Goal: Information Seeking & Learning: Find specific fact

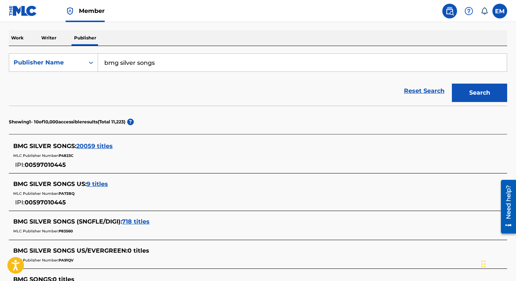
click at [13, 37] on p "Work" at bounding box center [17, 37] width 17 height 15
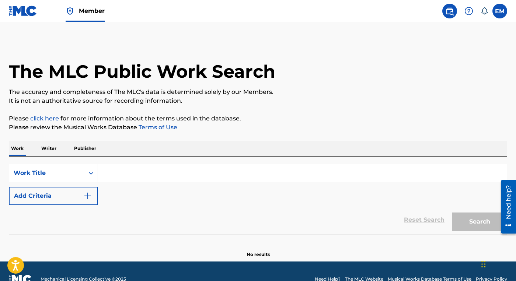
click at [116, 170] on input "Search Form" at bounding box center [302, 173] width 409 height 18
click at [78, 185] on div "SearchWithCriteria2563b4c4-714a-426b-8528-310205028d9d Work Title Add Criteria" at bounding box center [258, 184] width 498 height 41
click at [109, 174] on input "Search Form" at bounding box center [302, 173] width 409 height 18
drag, startPoint x: 367, startPoint y: 99, endPoint x: 361, endPoint y: 99, distance: 5.5
click at [367, 99] on p "It is not an authoritative source for recording information." at bounding box center [258, 101] width 498 height 9
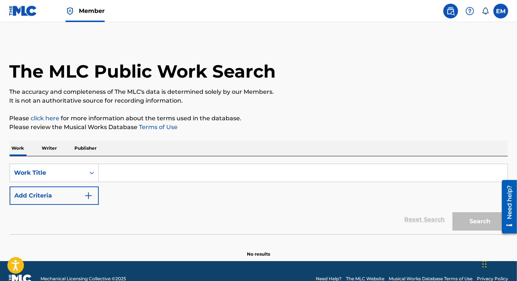
click at [165, 175] on input "Search Form" at bounding box center [303, 173] width 409 height 18
paste input "I've Dealt with Worse"
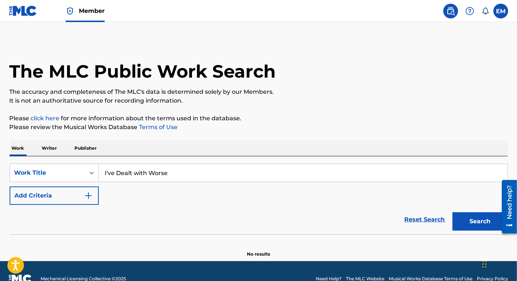
type input "I've Dealt with Worse"
click at [62, 193] on button "Add Criteria" at bounding box center [54, 196] width 89 height 18
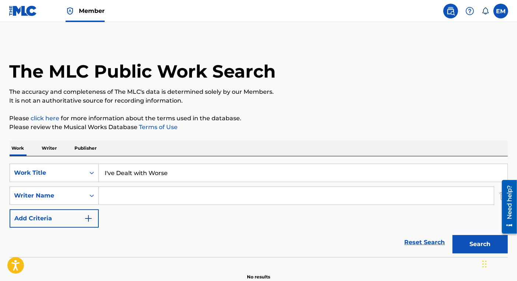
click at [134, 187] on div "Search Form" at bounding box center [296, 196] width 395 height 18
click at [130, 197] on input "Search Form" at bounding box center [296, 196] width 395 height 18
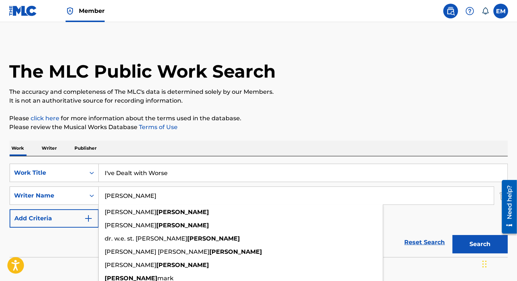
type input "FINNEY"
click at [452, 235] on button "Search" at bounding box center [479, 244] width 55 height 18
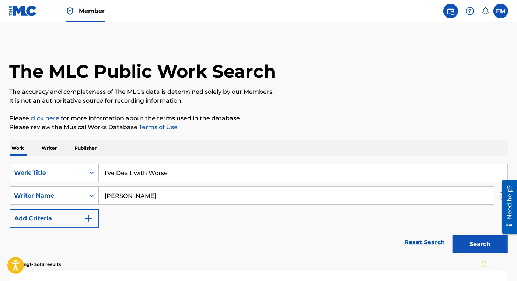
click at [132, 178] on input "I've Dealt with Worse" at bounding box center [303, 173] width 409 height 18
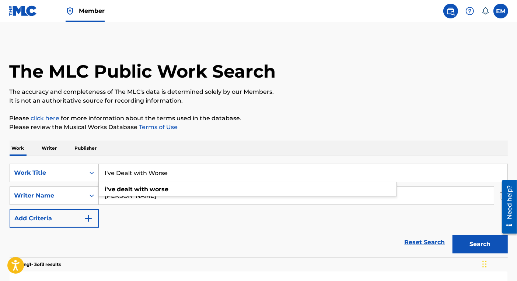
click at [132, 178] on input "I've Dealt with Worse" at bounding box center [303, 173] width 409 height 18
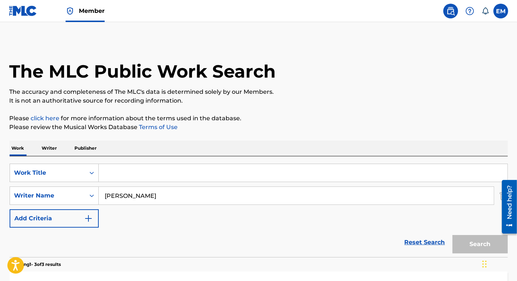
click at [143, 170] on input "Search Form" at bounding box center [303, 173] width 409 height 18
paste input "No Hope"
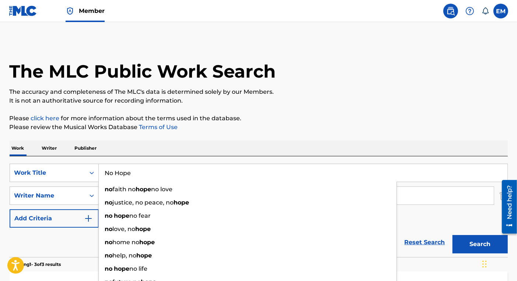
type input "No Hope"
click at [475, 236] on button "Search" at bounding box center [479, 244] width 55 height 18
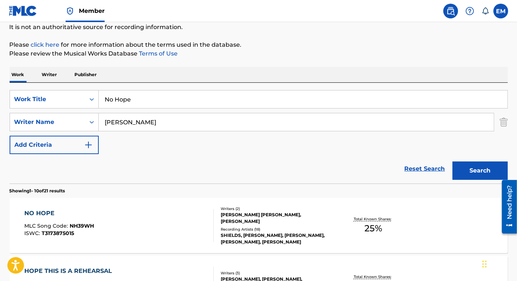
scroll to position [147, 0]
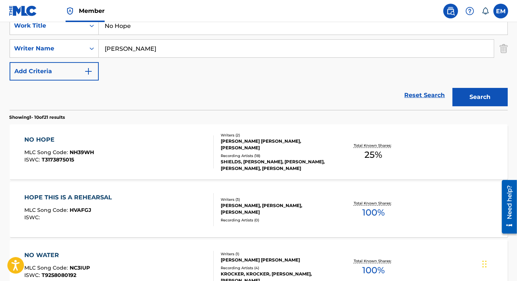
click at [163, 153] on div "NO HOPE MLC Song Code : NH39WH ISWC : T3173875015" at bounding box center [118, 152] width 189 height 33
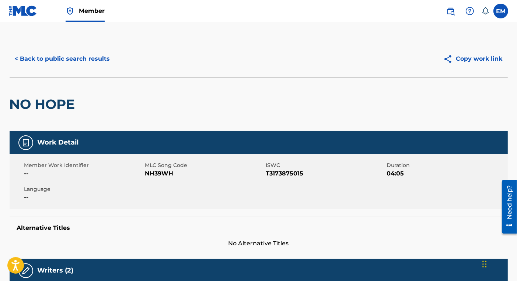
click at [92, 61] on button "< Back to public search results" at bounding box center [63, 59] width 106 height 18
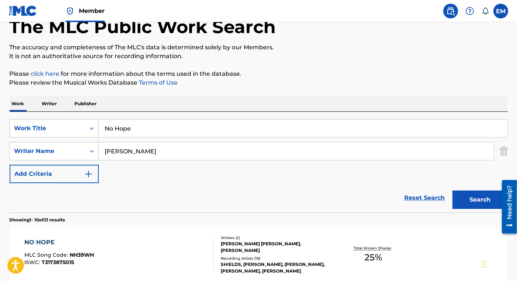
scroll to position [37, 0]
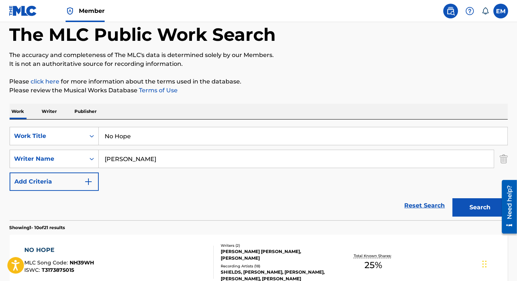
click at [129, 136] on input "No Hope" at bounding box center [303, 136] width 409 height 18
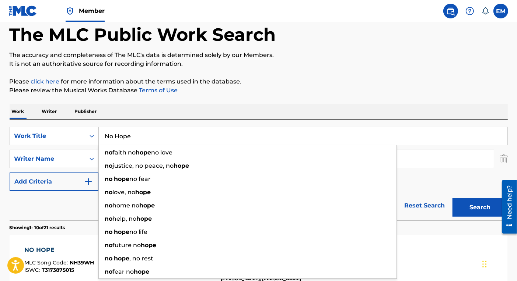
click at [129, 136] on input "No Hope" at bounding box center [303, 136] width 409 height 18
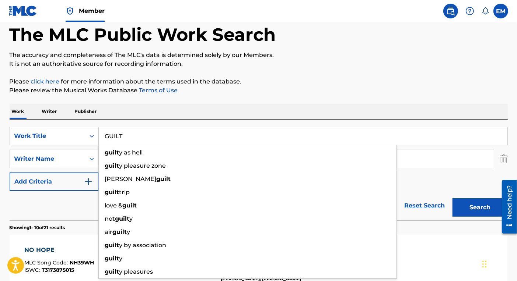
type input "GUILT"
click at [452, 199] on button "Search" at bounding box center [479, 208] width 55 height 18
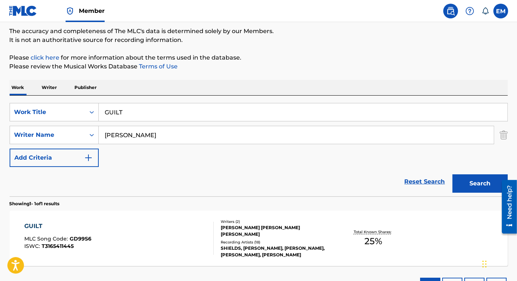
scroll to position [74, 0]
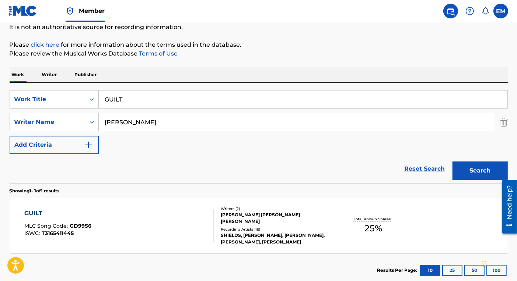
click at [115, 216] on div "GUILT MLC Song Code : GD99S6 ISWC : T3165411445" at bounding box center [118, 225] width 189 height 33
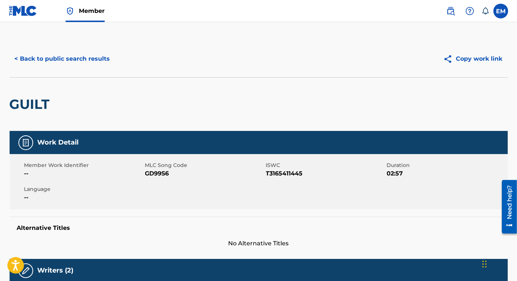
click at [83, 54] on button "< Back to public search results" at bounding box center [63, 59] width 106 height 18
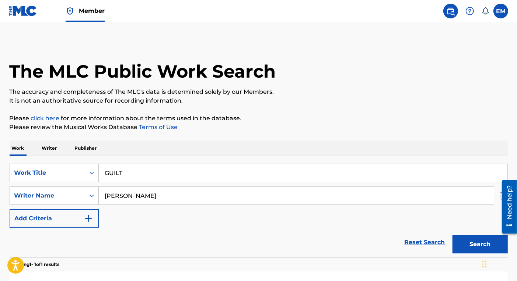
scroll to position [74, 0]
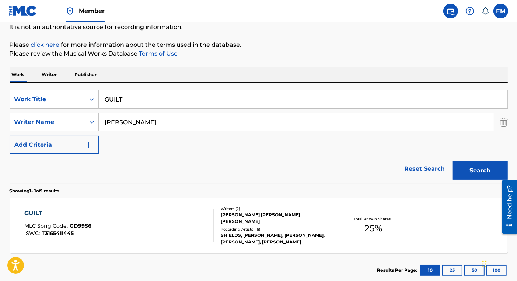
click at [115, 210] on div "GUILT MLC Song Code : GD99S6 ISWC : T3165411445" at bounding box center [118, 225] width 189 height 33
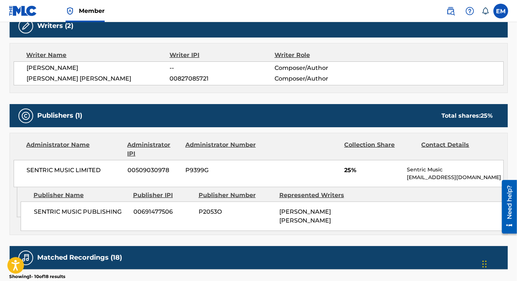
scroll to position [258, 0]
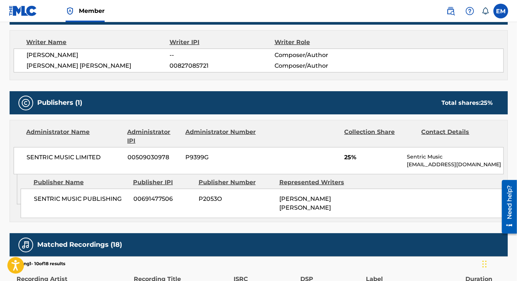
click at [82, 155] on span "SENTRIC MUSIC LIMITED" at bounding box center [74, 157] width 95 height 9
copy div "SENTRIC MUSIC LIMITED"
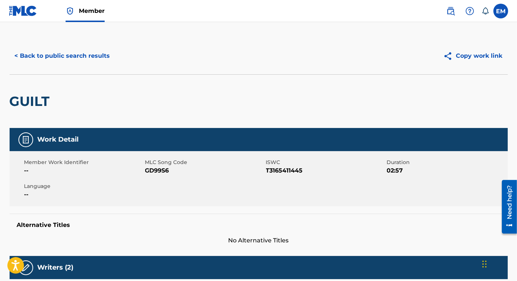
scroll to position [0, 0]
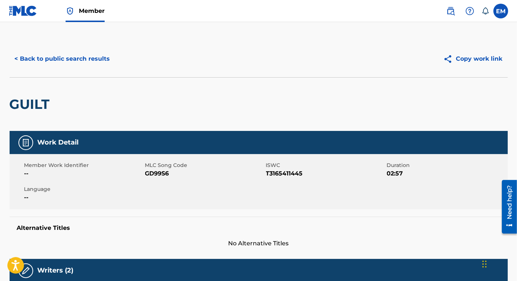
click at [106, 60] on button "< Back to public search results" at bounding box center [63, 59] width 106 height 18
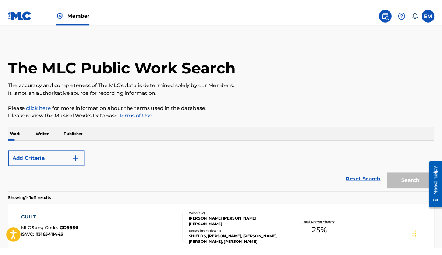
scroll to position [74, 0]
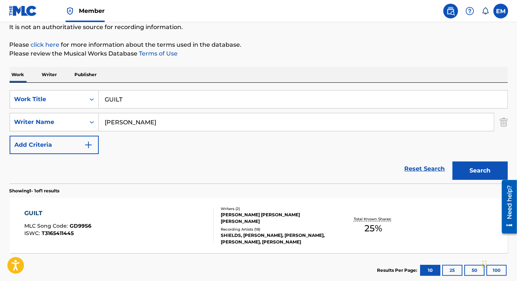
click at [134, 100] on input "GUILT" at bounding box center [303, 100] width 409 height 18
click at [255, 78] on div "Work Writer Publisher" at bounding box center [259, 74] width 498 height 15
drag, startPoint x: 171, startPoint y: 0, endPoint x: 388, endPoint y: 21, distance: 218.0
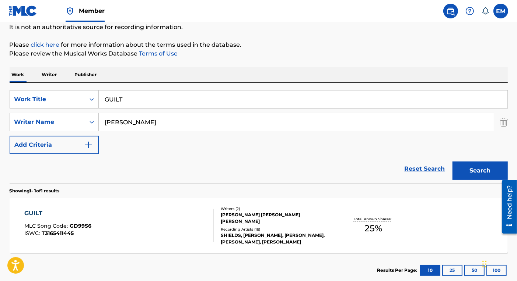
click at [388, 21] on nav "Member EM EM Emma Martin emma.martin@bmg.com Notification Preferences Profile L…" at bounding box center [258, 11] width 517 height 22
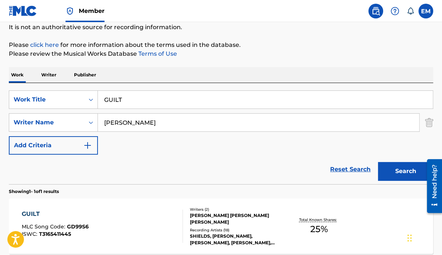
click at [134, 97] on input "GUILT" at bounding box center [265, 100] width 335 height 18
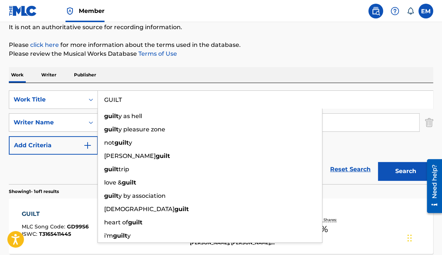
click at [134, 97] on input "GUILT" at bounding box center [265, 100] width 335 height 18
drag, startPoint x: 211, startPoint y: 64, endPoint x: 189, endPoint y: 111, distance: 51.7
click at [211, 65] on div "The MLC Public Work Search The accuracy and completeness of The MLC's data is d…" at bounding box center [221, 127] width 442 height 321
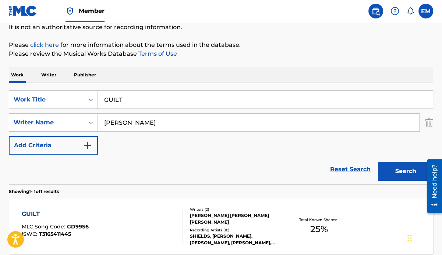
click at [171, 122] on input "FINNEY" at bounding box center [259, 122] width 322 height 18
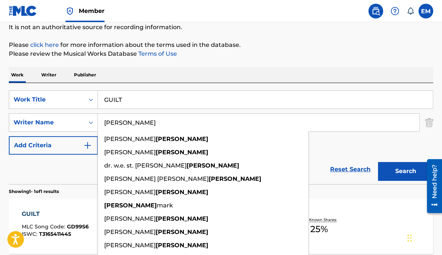
click at [171, 122] on input "FINNEY" at bounding box center [259, 122] width 322 height 18
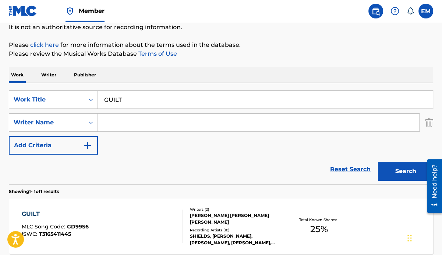
click at [113, 91] on input "GUILT" at bounding box center [265, 100] width 335 height 18
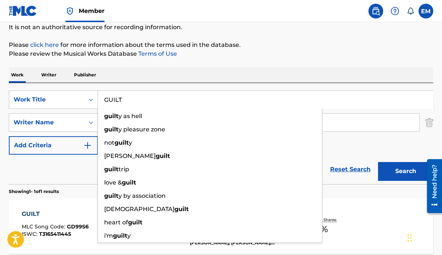
click at [113, 91] on input "GUILT" at bounding box center [265, 100] width 335 height 18
paste input "Dead on Arrival"
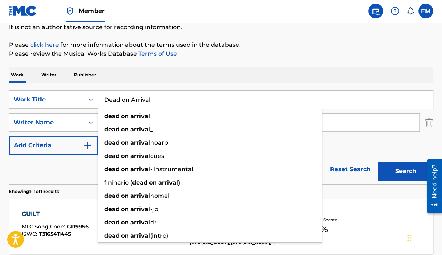
type input "Dead on Arrival"
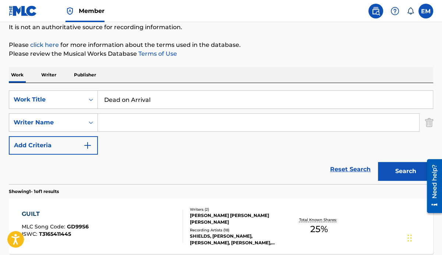
click at [193, 63] on div "The MLC Public Work Search The accuracy and completeness of The MLC's data is d…" at bounding box center [221, 127] width 442 height 321
click at [386, 171] on button "Search" at bounding box center [405, 171] width 55 height 18
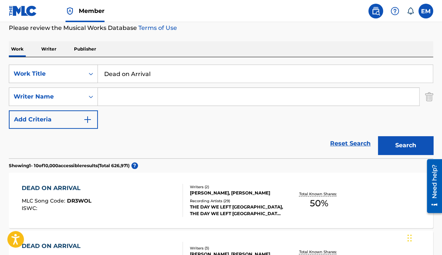
scroll to position [111, 0]
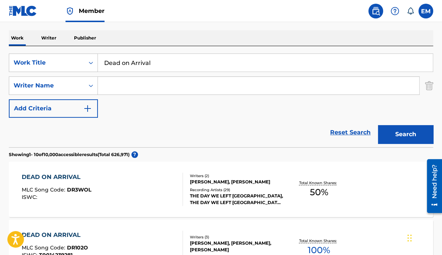
click at [146, 86] on input "Search Form" at bounding box center [259, 86] width 322 height 18
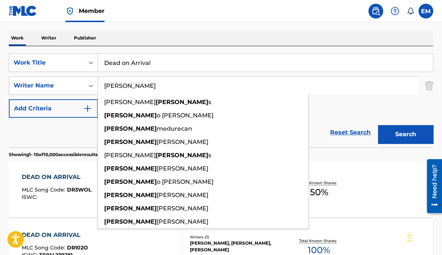
type input "roberts"
click at [378, 125] on button "Search" at bounding box center [405, 134] width 55 height 18
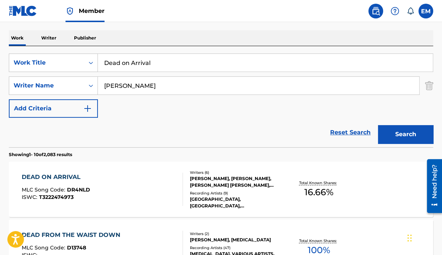
click at [163, 170] on div "DEAD ON ARRIVAL MLC Song Code : DR4NLD ISWC : T3222474973 Writers ( 6 ) JONATHA…" at bounding box center [221, 188] width 425 height 55
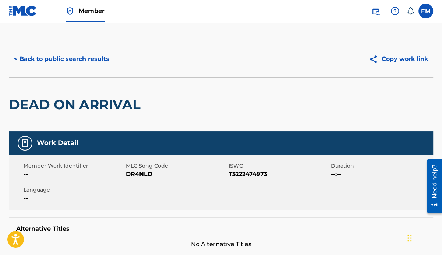
click at [69, 58] on button "< Back to public search results" at bounding box center [62, 59] width 106 height 18
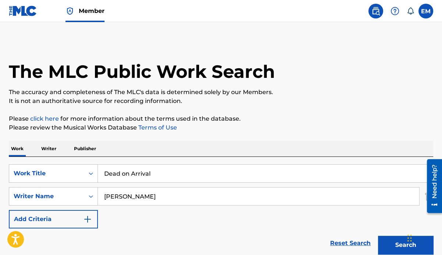
scroll to position [111, 0]
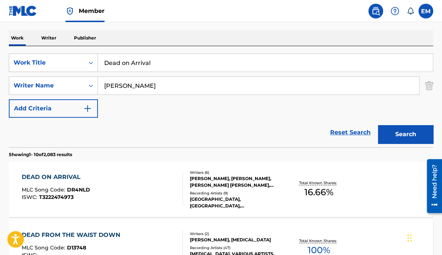
click at [112, 63] on input "Dead on Arrival" at bounding box center [265, 63] width 335 height 18
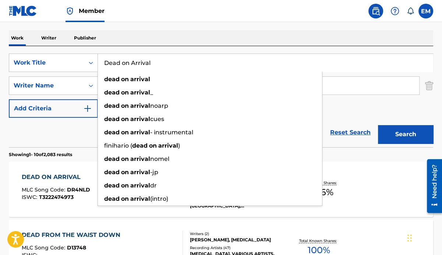
click at [112, 63] on input "Dead on Arrival" at bounding box center [265, 63] width 335 height 18
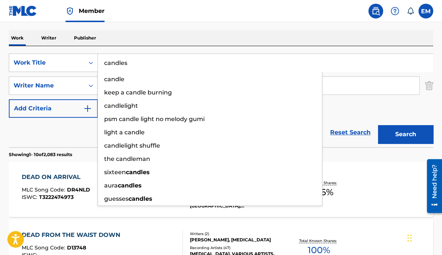
type input "candles"
click at [378, 125] on button "Search" at bounding box center [405, 134] width 55 height 18
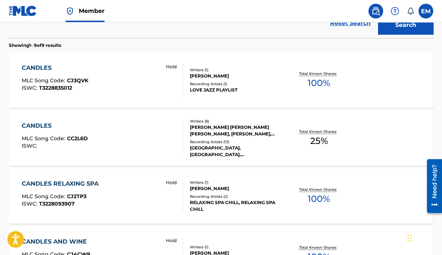
scroll to position [258, 0]
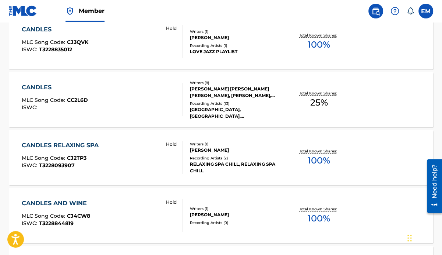
click at [125, 93] on div "CANDLES MLC Song Code : CC2L6D ISWC :" at bounding box center [102, 99] width 161 height 33
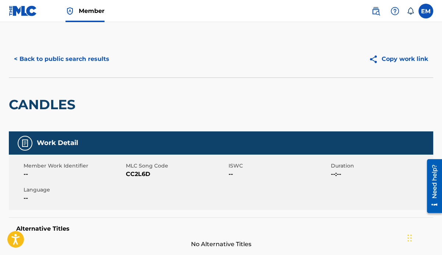
click at [52, 59] on button "< Back to public search results" at bounding box center [62, 59] width 106 height 18
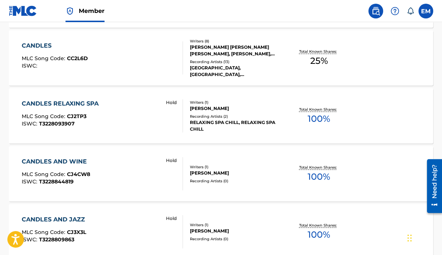
click at [92, 43] on div "CANDLES MLC Song Code : CC2L6D ISWC :" at bounding box center [102, 57] width 161 height 33
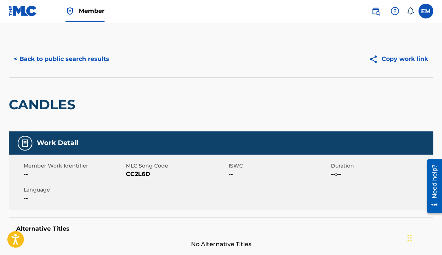
click at [31, 63] on button "< Back to public search results" at bounding box center [62, 59] width 106 height 18
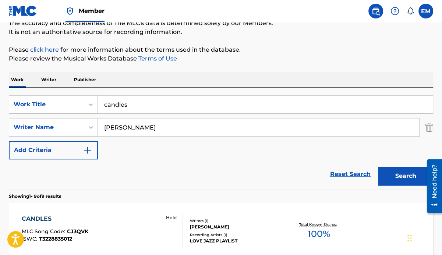
scroll to position [10, 0]
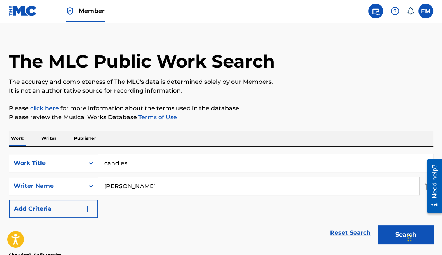
click at [139, 193] on input "roberts" at bounding box center [259, 186] width 322 height 18
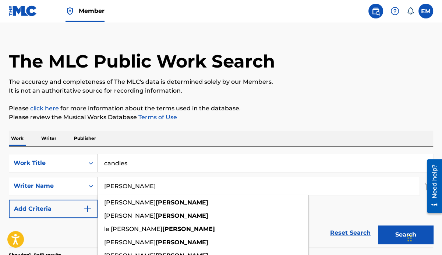
click at [139, 193] on input "roberts" at bounding box center [259, 186] width 322 height 18
type input "torres"
click at [139, 162] on input "candles" at bounding box center [265, 163] width 335 height 18
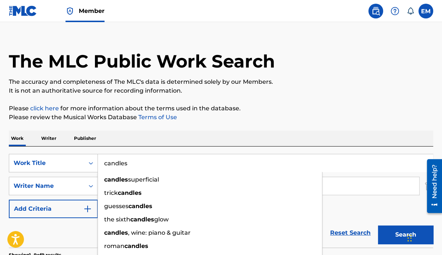
click at [139, 162] on input "candles" at bounding box center [265, 163] width 335 height 18
paste input "Haunted House"
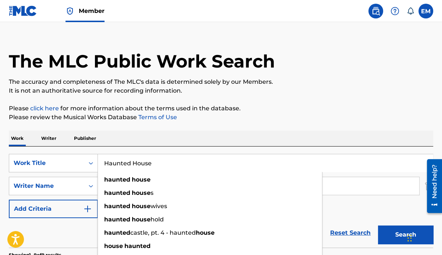
type input "Haunted House"
click at [397, 228] on button "Search" at bounding box center [405, 234] width 55 height 18
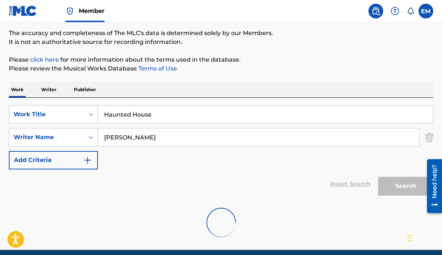
scroll to position [89, 0]
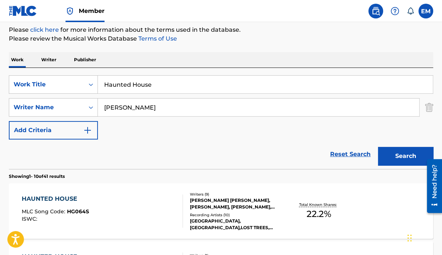
click at [105, 194] on div "HAUNTED HOUSE MLC Song Code : HG064S ISWC :" at bounding box center [102, 210] width 161 height 33
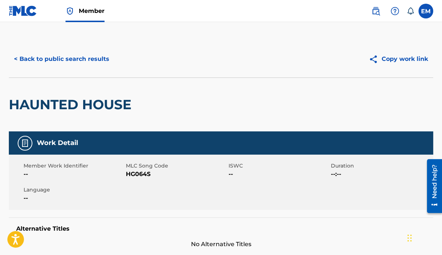
click at [67, 53] on button "< Back to public search results" at bounding box center [62, 59] width 106 height 18
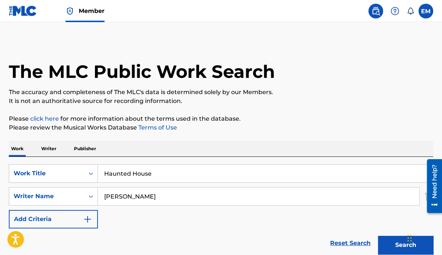
scroll to position [89, 0]
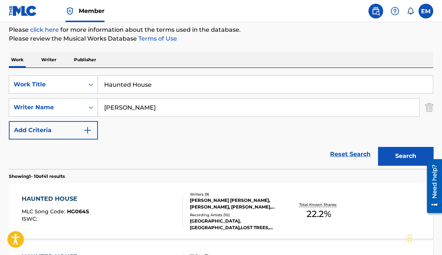
click at [148, 82] on input "Haunted House" at bounding box center [265, 85] width 335 height 18
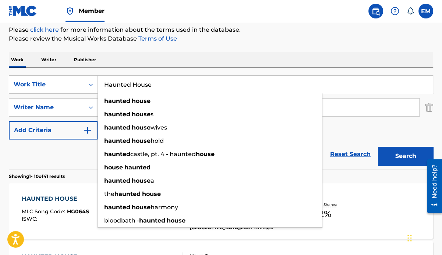
click at [148, 82] on input "Haunted House" at bounding box center [265, 85] width 335 height 18
paste input "Ghost 2 U"
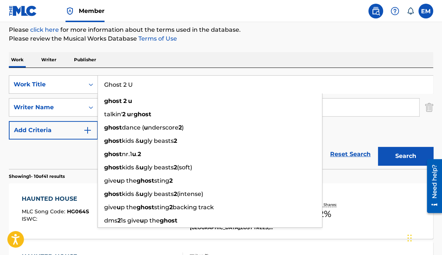
type input "Ghost 2 U"
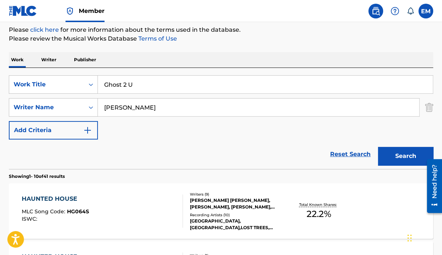
click at [386, 153] on button "Search" at bounding box center [405, 156] width 55 height 18
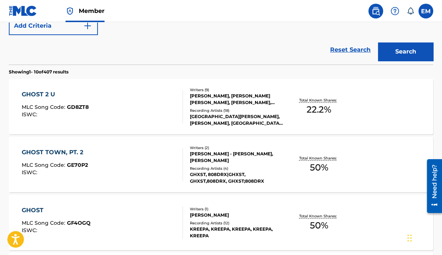
scroll to position [236, 0]
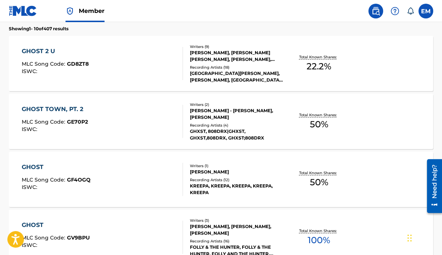
click at [102, 51] on div "GHOST 2 U MLC Song Code : GD8ZT8 ISWC :" at bounding box center [102, 63] width 161 height 33
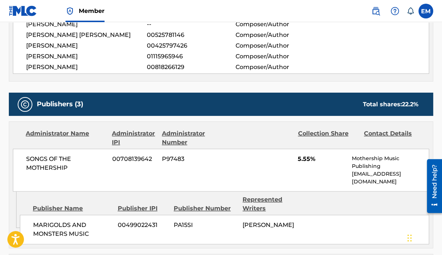
scroll to position [221, 0]
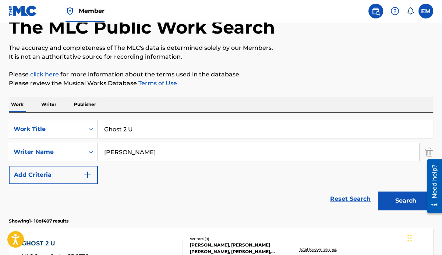
scroll to position [111, 0]
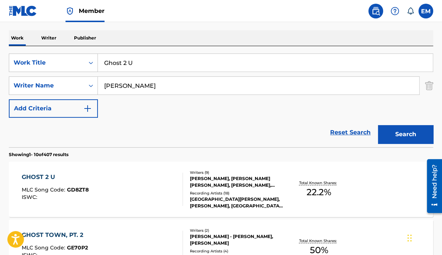
click at [185, 67] on input "Ghost 2 U" at bounding box center [265, 63] width 335 height 18
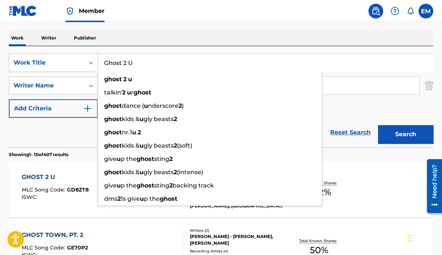
paste input "Addison Rae"
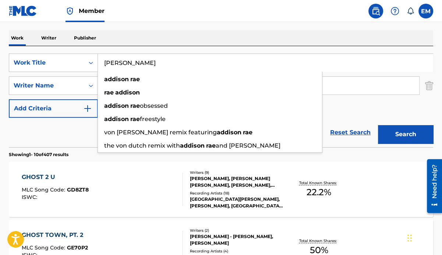
type input "Addison Rae"
click at [414, 131] on button "Search" at bounding box center [405, 134] width 55 height 18
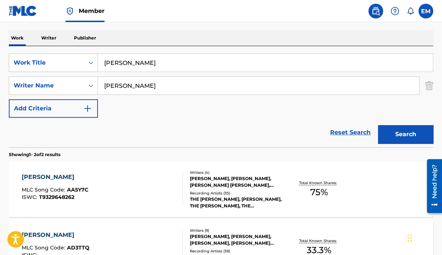
scroll to position [184, 0]
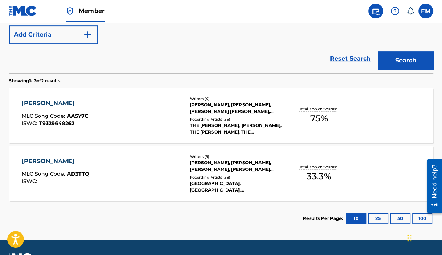
click at [160, 174] on div "ADDISON RAE MLC Song Code : AD3TTQ ISWC :" at bounding box center [102, 173] width 161 height 33
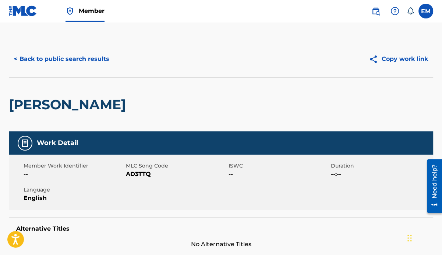
click at [48, 62] on button "< Back to public search results" at bounding box center [62, 59] width 106 height 18
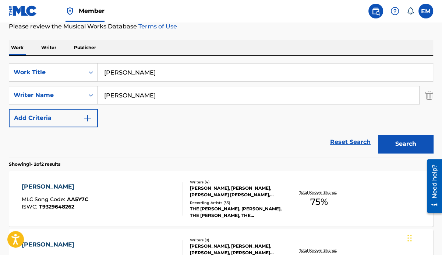
scroll to position [88, 0]
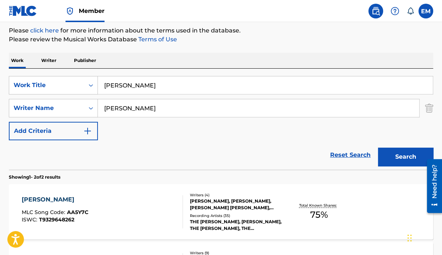
click at [137, 82] on input "Addison Rae" at bounding box center [265, 85] width 335 height 18
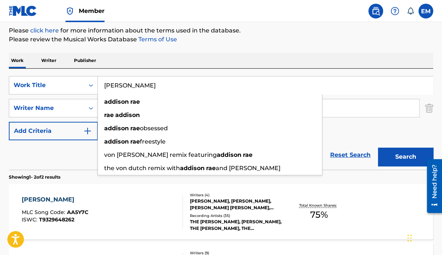
click at [137, 82] on input "Addison Rae" at bounding box center [265, 85] width 335 height 18
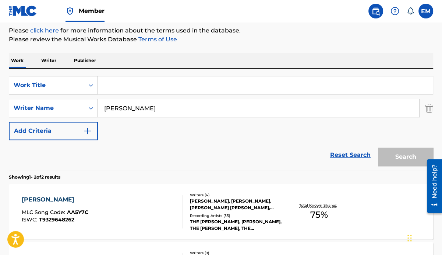
click at [137, 84] on input "Search Form" at bounding box center [265, 85] width 335 height 18
paste input "$$$"
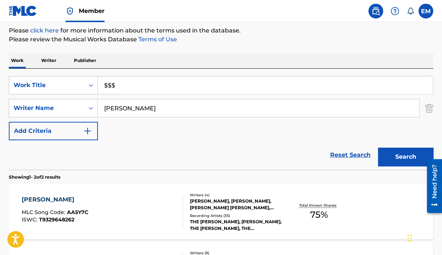
type input "$$$"
click at [384, 148] on button "Search" at bounding box center [405, 156] width 55 height 18
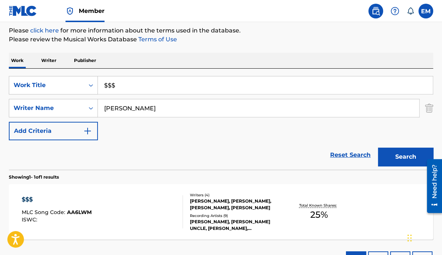
scroll to position [146, 0]
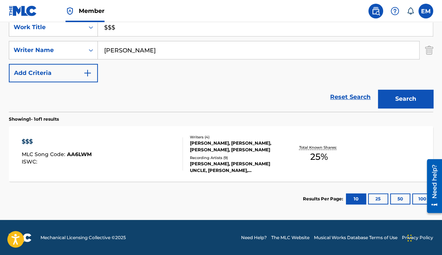
click at [140, 128] on div "$$$ MLC Song Code : AA6LWM ISWC : Writers ( 4 ) ALEJANDRO AVILA, JOSHUA TORRES,…" at bounding box center [221, 153] width 425 height 55
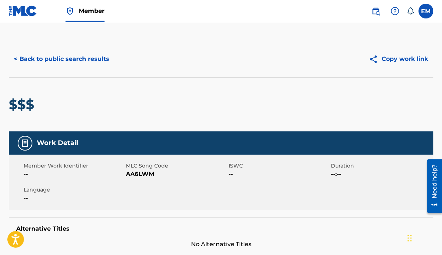
click at [59, 62] on button "< Back to public search results" at bounding box center [62, 59] width 106 height 18
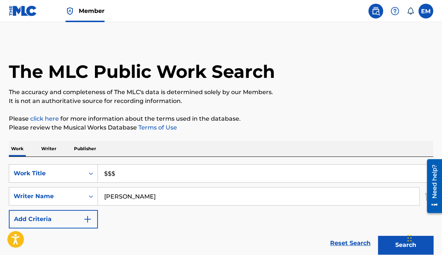
scroll to position [104, 0]
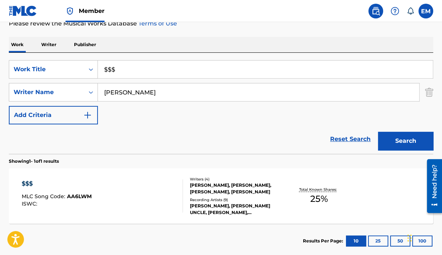
click at [126, 75] on input "$$$" at bounding box center [265, 69] width 335 height 18
click at [132, 111] on div "SearchWithCriteria2563b4c4-714a-426b-8528-310205028d9d Work Title $$$ SearchWit…" at bounding box center [221, 92] width 425 height 64
click at [131, 77] on input "$$$" at bounding box center [265, 69] width 335 height 18
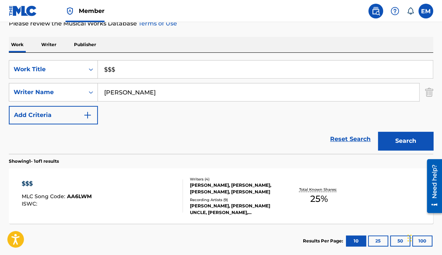
click at [102, 67] on input "$$$" at bounding box center [265, 69] width 335 height 18
click at [102, 66] on input "$$$" at bounding box center [265, 69] width 335 height 18
drag, startPoint x: 102, startPoint y: 66, endPoint x: 106, endPoint y: 67, distance: 4.1
click at [103, 66] on input "$$$" at bounding box center [265, 69] width 335 height 18
click at [106, 67] on input "$$$" at bounding box center [265, 69] width 335 height 18
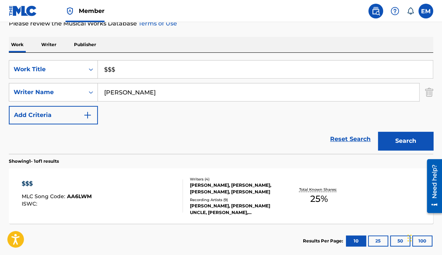
click at [107, 67] on input "$$$" at bounding box center [265, 69] width 335 height 18
paste input "I Should've Listened To My Friends"
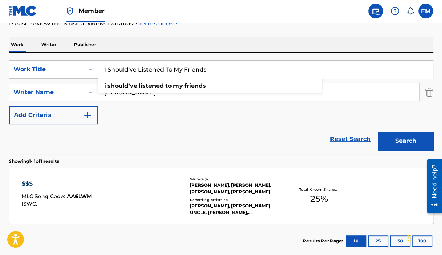
type input "I Should've Listened To My Friends"
click at [397, 143] on button "Search" at bounding box center [405, 141] width 55 height 18
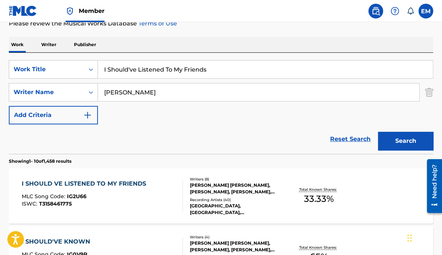
click at [113, 177] on div "I SHOULD VE LISTENED TO MY FRIENDS MLC Song Code : IG2U66 ISWC : T3158461775 Wr…" at bounding box center [221, 195] width 425 height 55
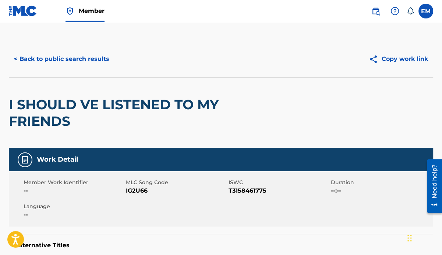
click at [93, 54] on button "< Back to public search results" at bounding box center [62, 59] width 106 height 18
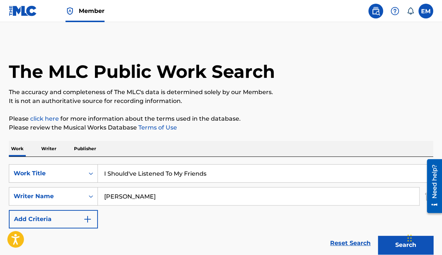
scroll to position [104, 0]
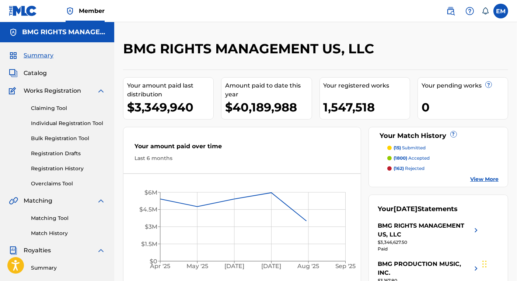
click at [453, 11] on img at bounding box center [450, 11] width 9 height 9
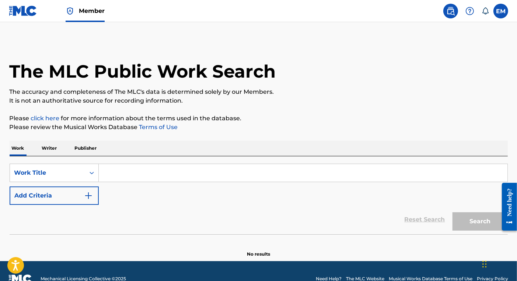
click at [93, 147] on p "Publisher" at bounding box center [86, 148] width 27 height 15
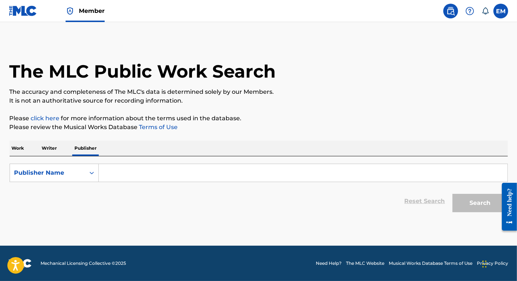
click at [132, 174] on input "Search Form" at bounding box center [303, 173] width 409 height 18
click at [151, 169] on input "Search Form" at bounding box center [303, 173] width 409 height 18
paste input "Capital Artist Publishing LTD"
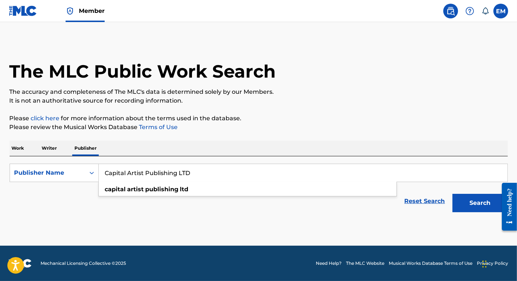
type input "Capital Artist Publishing LTD"
click at [467, 202] on button "Search" at bounding box center [479, 203] width 55 height 18
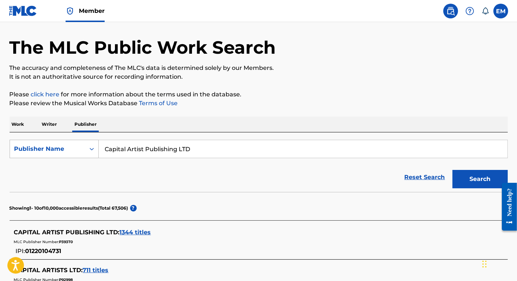
scroll to position [74, 0]
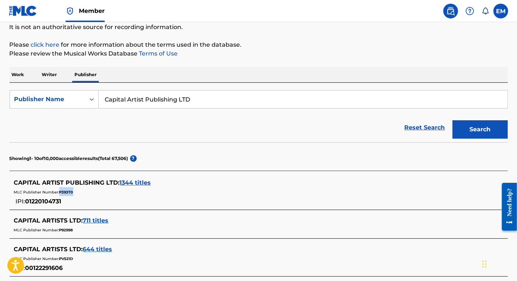
drag, startPoint x: 75, startPoint y: 192, endPoint x: 60, endPoint y: 194, distance: 15.6
click at [60, 194] on div "MLC Publisher Number: P393T0" at bounding box center [249, 192] width 470 height 9
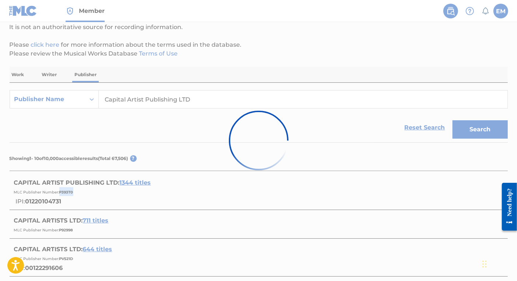
copy span "P393T0"
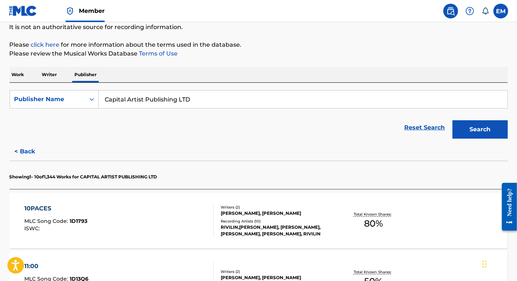
click at [119, 199] on div "10PACES MLC Song Code : 1D1793 ISWC : Writers ( 2 ) [PERSON_NAME], [PERSON_NAME…" at bounding box center [259, 220] width 498 height 55
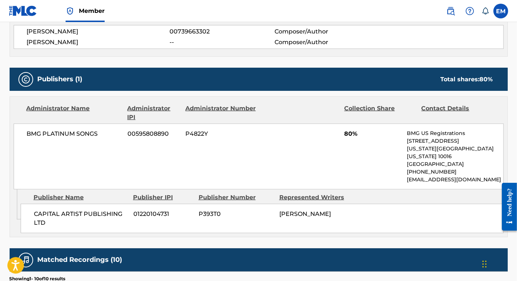
scroll to position [295, 0]
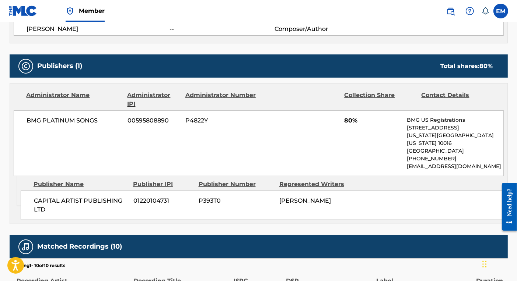
click at [200, 197] on span "P393T0" at bounding box center [236, 201] width 75 height 9
copy span "P393T0"
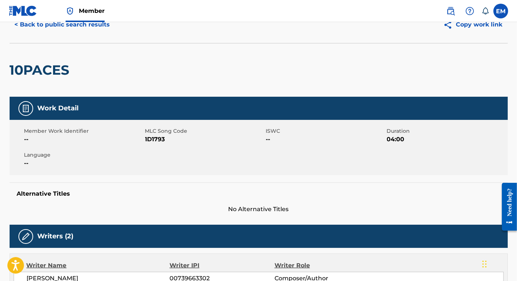
scroll to position [0, 0]
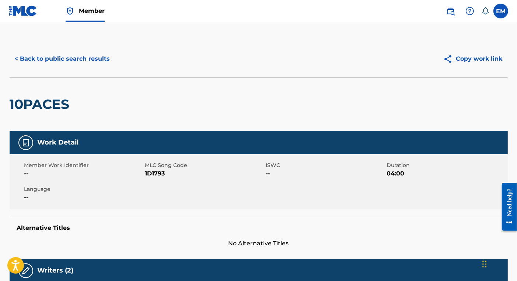
click at [56, 57] on button "< Back to public search results" at bounding box center [63, 59] width 106 height 18
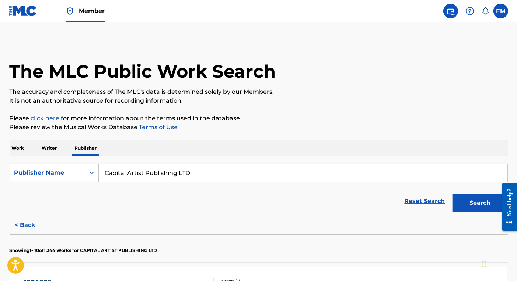
click at [155, 171] on input "Capital Artist Publishing LTD" at bounding box center [303, 173] width 409 height 18
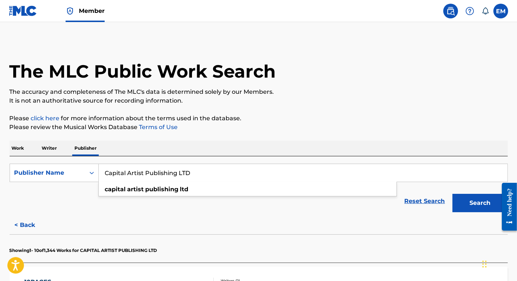
click at [155, 171] on input "Capital Artist Publishing LTD" at bounding box center [303, 173] width 409 height 18
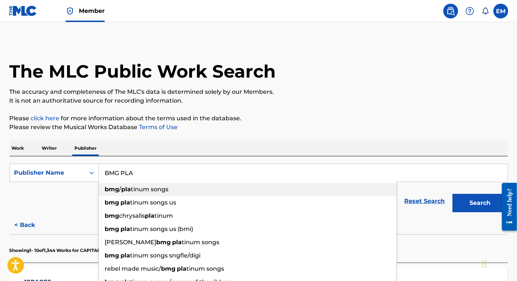
click at [147, 191] on span "tinum songs" at bounding box center [150, 189] width 38 height 7
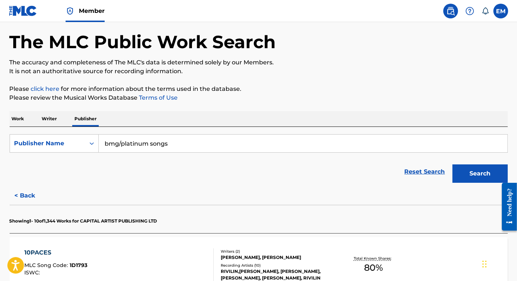
scroll to position [74, 0]
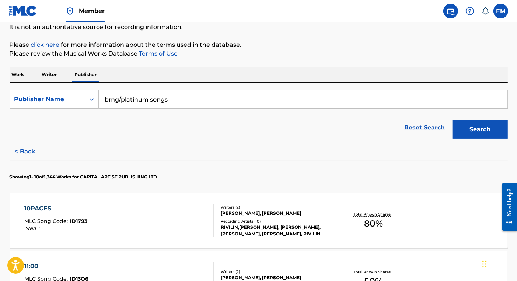
click at [122, 100] on input "bmg/platinum songs" at bounding box center [303, 100] width 409 height 18
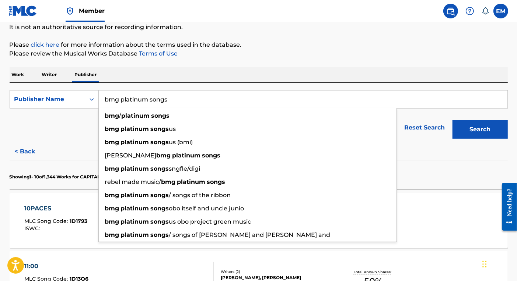
type input "bmg platinum songs"
click at [470, 132] on button "Search" at bounding box center [479, 129] width 55 height 18
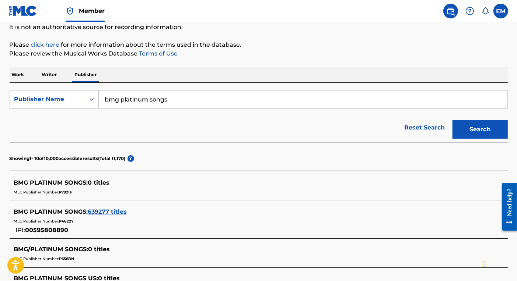
scroll to position [111, 0]
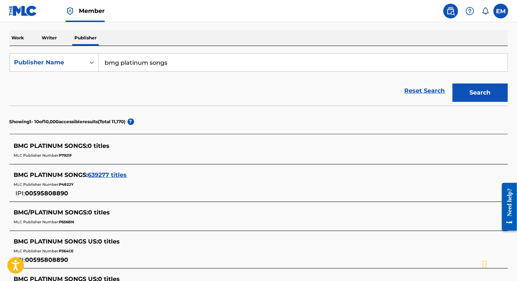
click at [66, 184] on span "P4822Y" at bounding box center [66, 184] width 15 height 5
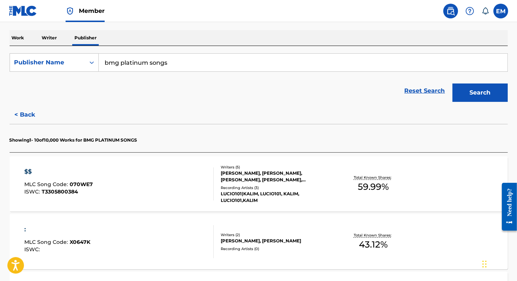
click at [89, 176] on div "$$ MLC Song Code : 070WE7 ISWC : T3305800384" at bounding box center [58, 184] width 69 height 33
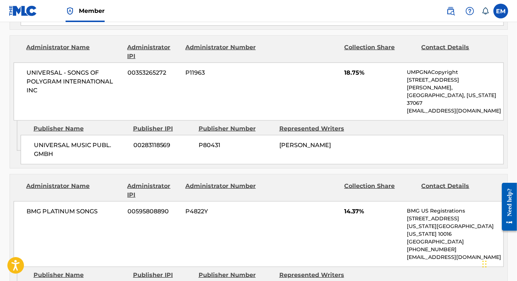
scroll to position [663, 0]
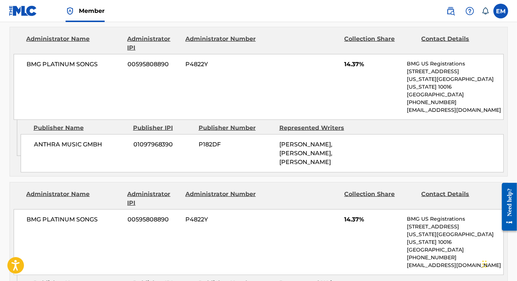
click at [201, 60] on span "P4822Y" at bounding box center [220, 64] width 71 height 9
copy span "P4822Y"
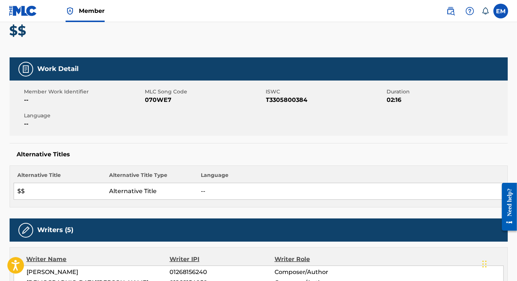
scroll to position [0, 0]
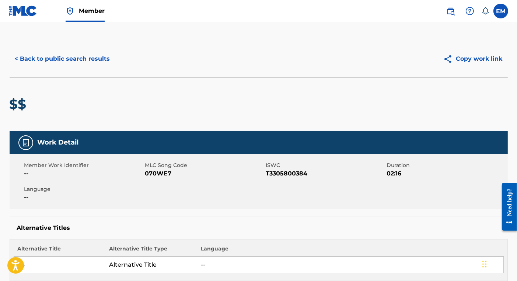
click at [88, 54] on button "< Back to public search results" at bounding box center [63, 59] width 106 height 18
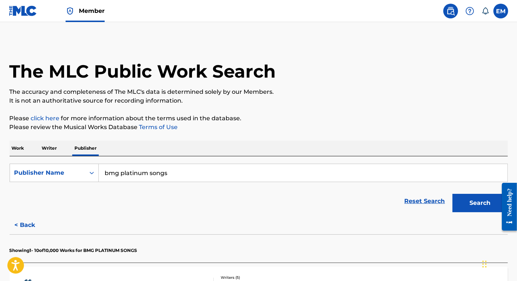
click at [143, 171] on input "bmg platinum songs" at bounding box center [303, 173] width 409 height 18
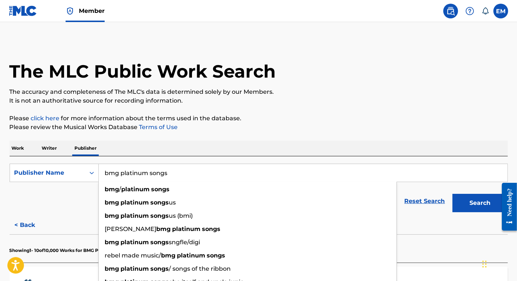
click at [149, 144] on div "Work Writer Publisher" at bounding box center [259, 148] width 498 height 15
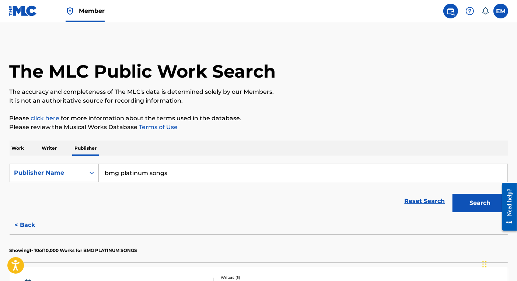
click at [162, 175] on input "bmg platinum songs" at bounding box center [303, 173] width 409 height 18
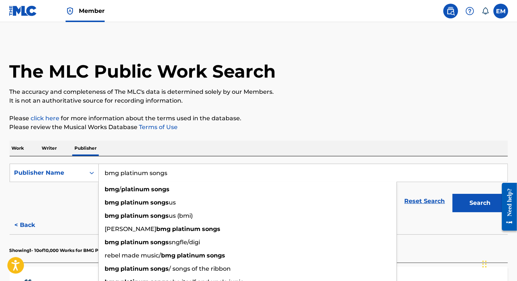
click at [162, 175] on input "bmg platinum songs" at bounding box center [303, 173] width 409 height 18
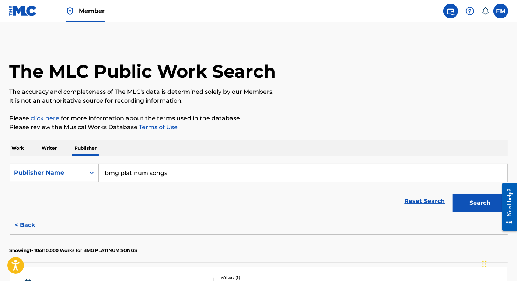
click at [150, 171] on input "bmg platinum songs" at bounding box center [303, 173] width 409 height 18
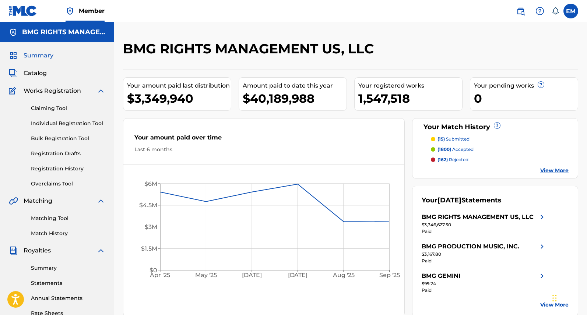
click at [519, 9] on img at bounding box center [520, 11] width 9 height 9
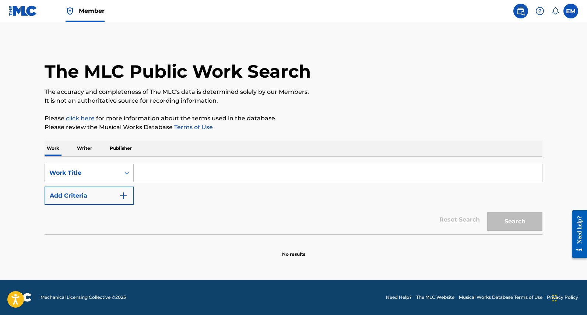
click at [85, 201] on button "Add Criteria" at bounding box center [89, 196] width 89 height 18
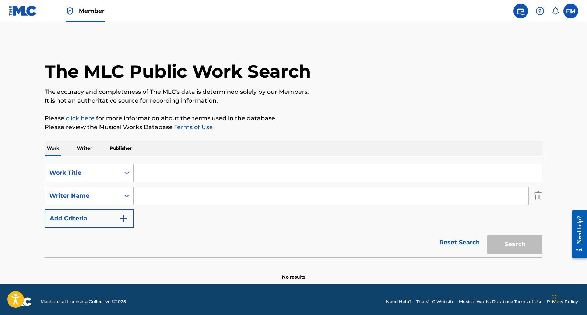
click at [169, 196] on input "Search Form" at bounding box center [331, 196] width 395 height 18
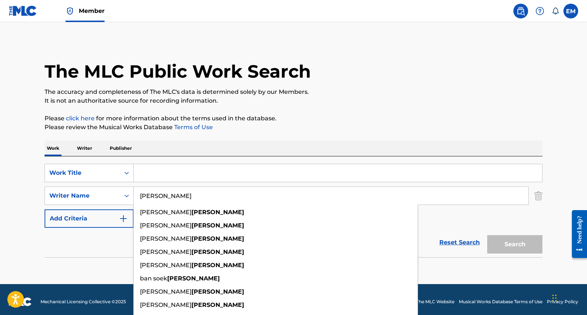
type input "chung"
click at [154, 174] on input "Search Form" at bounding box center [338, 173] width 409 height 18
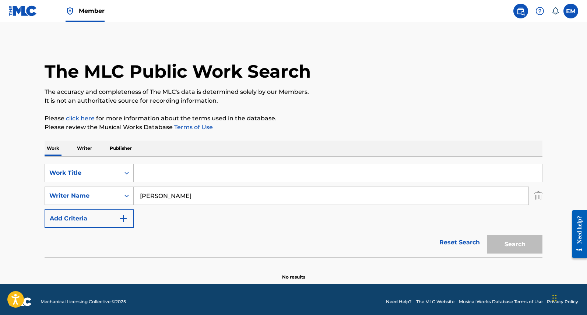
click at [202, 182] on input "Search Form" at bounding box center [338, 173] width 409 height 18
paste input "Throw A Fit"
click at [504, 245] on button "Search" at bounding box center [514, 244] width 55 height 18
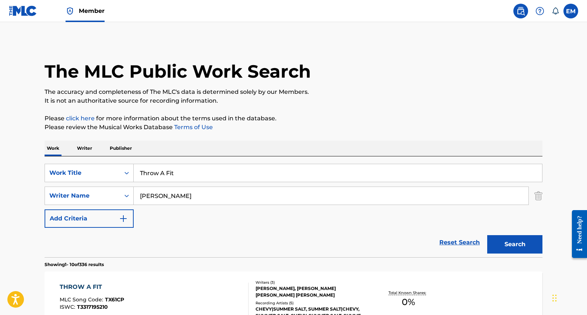
click at [178, 173] on input "Throw A Fit" at bounding box center [338, 173] width 409 height 18
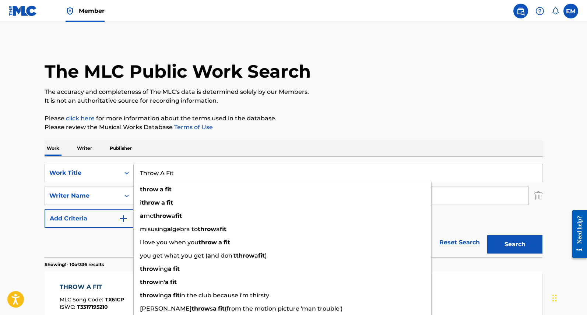
click at [177, 173] on input "Throw A Fit" at bounding box center [338, 173] width 409 height 18
paste input "Sweet to Me - Remastered 2024"
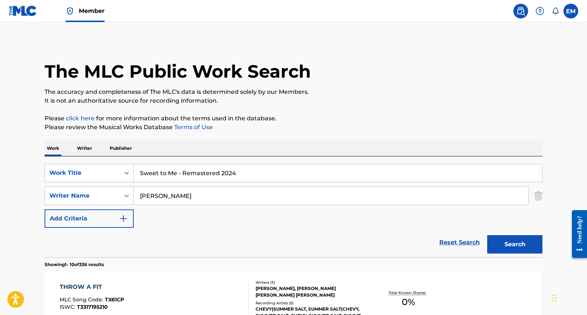
type input "Sweet to Me - Remastered 2024"
click at [517, 245] on button "Search" at bounding box center [514, 244] width 55 height 18
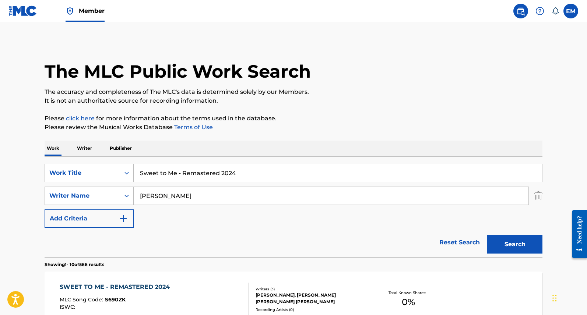
scroll to position [37, 0]
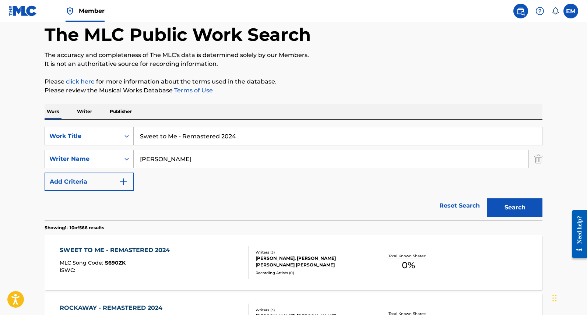
click at [185, 250] on div "SWEET TO ME - REMASTERED 2024 MLC Song Code : S690ZK ISWC :" at bounding box center [154, 262] width 189 height 33
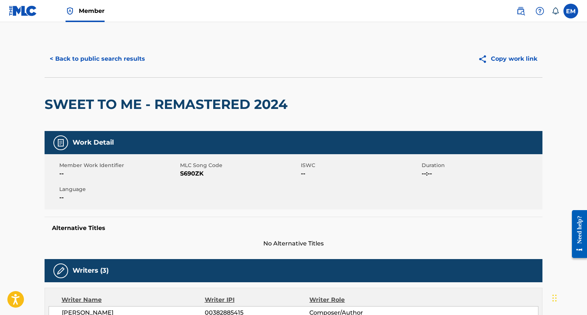
click at [101, 60] on button "< Back to public search results" at bounding box center [98, 59] width 106 height 18
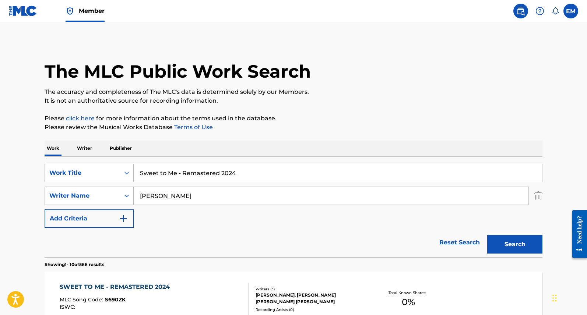
click at [200, 174] on input "Sweet to Me - Remastered 2024" at bounding box center [338, 173] width 409 height 18
click at [158, 176] on input "Sweet to Me - Remastered 2024" at bounding box center [338, 173] width 409 height 18
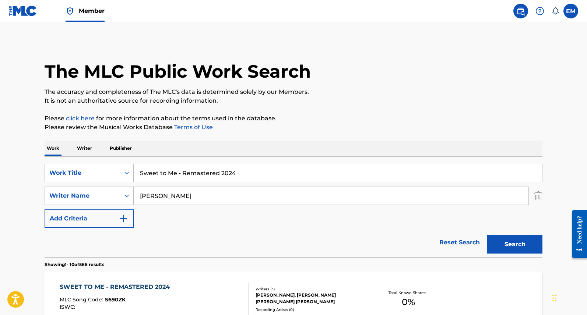
click at [158, 176] on input "Sweet to Me - Remastered 2024" at bounding box center [338, 173] width 409 height 18
paste input "Take Carra Me"
type input "Take Carra Me"
click at [508, 246] on button "Search" at bounding box center [514, 244] width 55 height 18
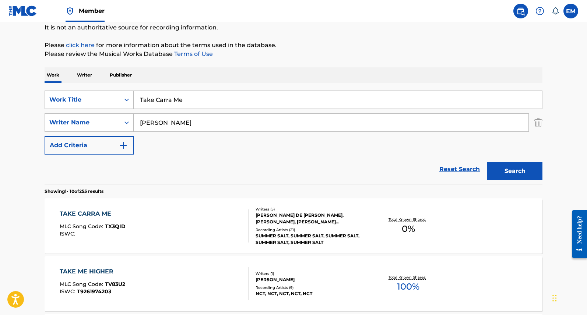
scroll to position [74, 0]
click at [171, 226] on div "TAKE CARRA ME MLC Song Code : TX3QID ISWC :" at bounding box center [154, 225] width 189 height 33
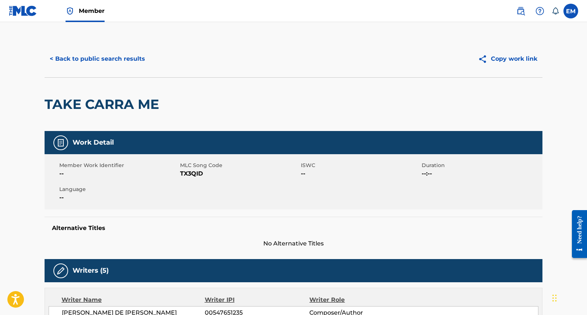
click at [80, 61] on button "< Back to public search results" at bounding box center [98, 59] width 106 height 18
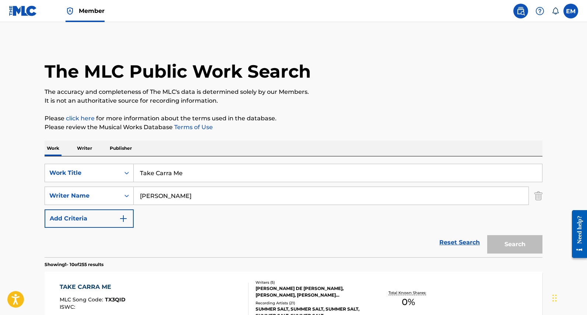
scroll to position [74, 0]
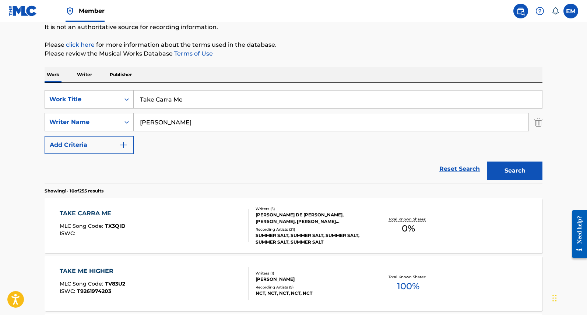
click at [168, 103] on input "Take Carra Me" at bounding box center [338, 100] width 409 height 18
